Goal: Connect with others: Connect with other users

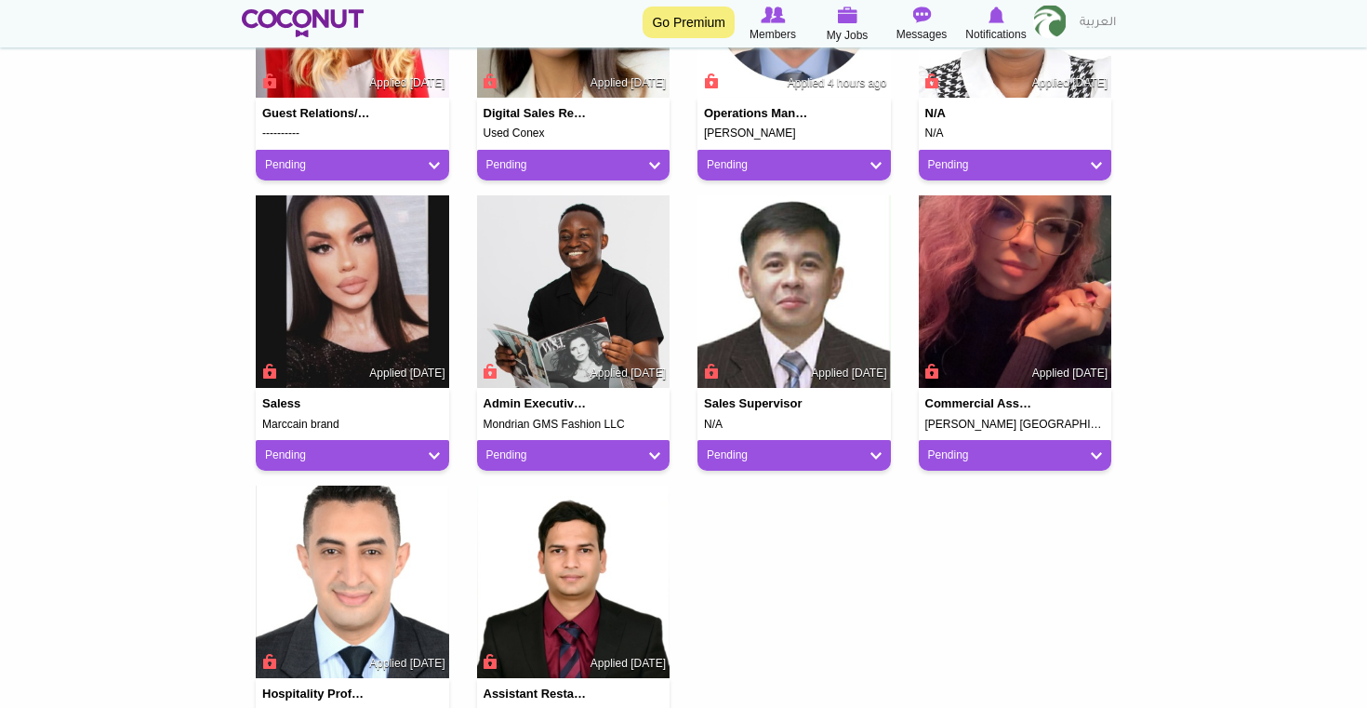
scroll to position [925, 0]
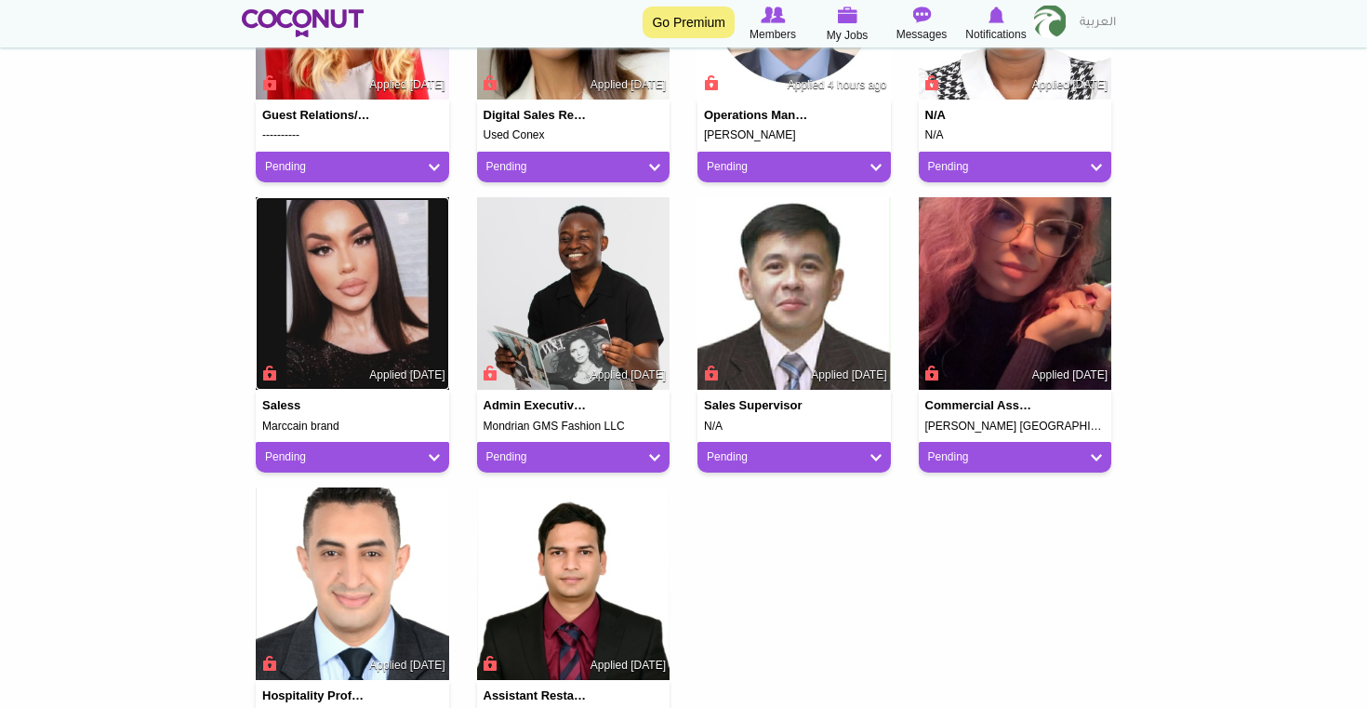
click at [341, 329] on img at bounding box center [352, 293] width 193 height 193
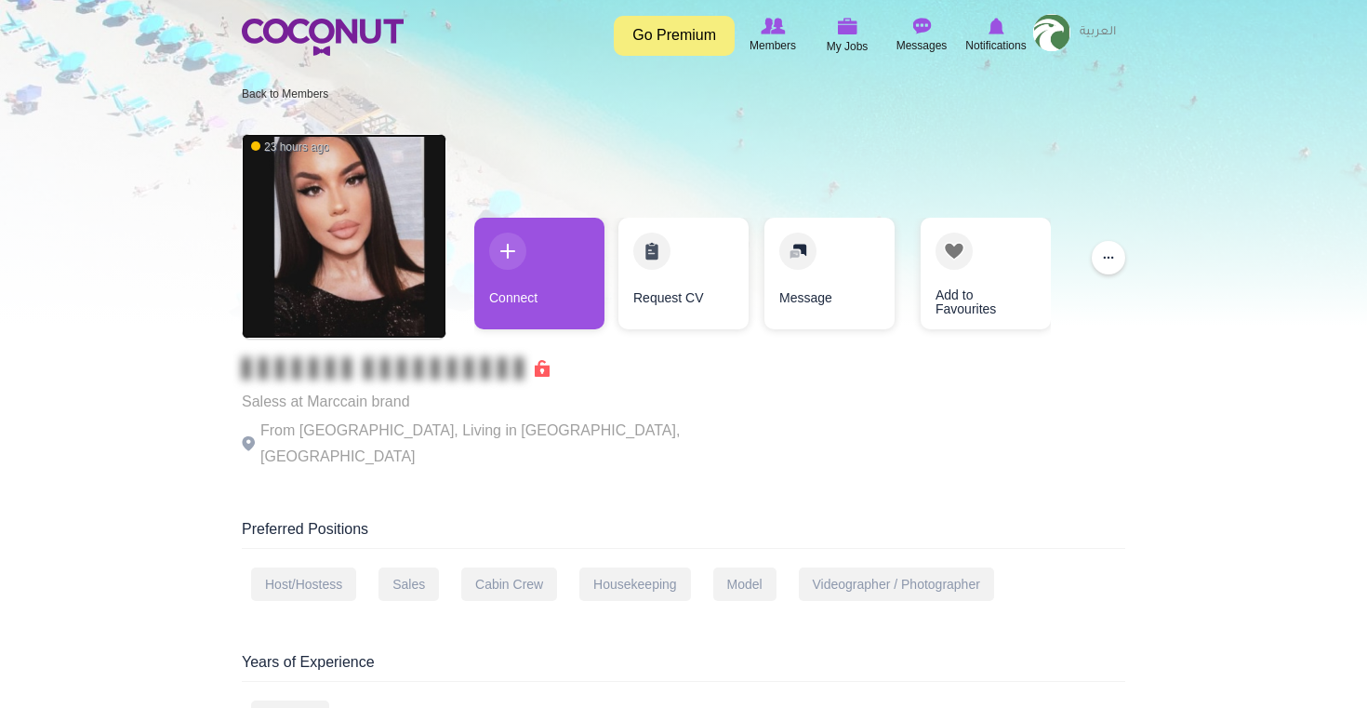
click at [339, 179] on img at bounding box center [344, 236] width 205 height 205
